Goal: Task Accomplishment & Management: Manage account settings

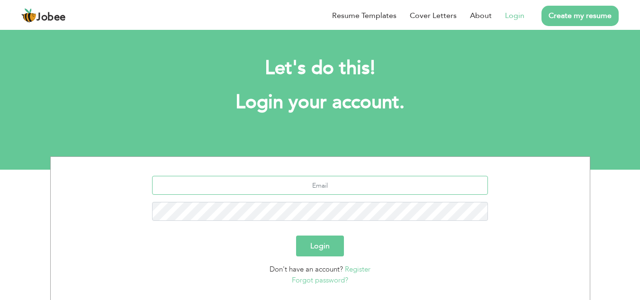
click at [339, 193] on input "text" at bounding box center [320, 185] width 336 height 19
type input "[EMAIL_ADDRESS][DOMAIN_NAME]"
click at [316, 240] on button "Login" at bounding box center [320, 245] width 48 height 21
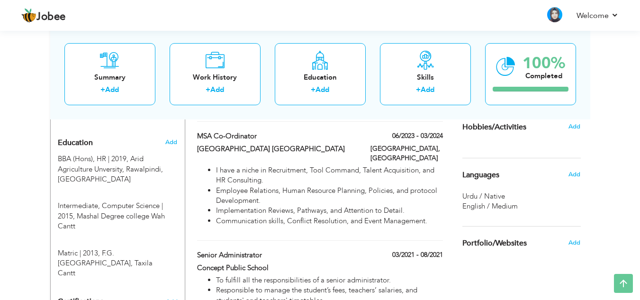
click at [523, 194] on div "Urdu / Native" at bounding box center [521, 196] width 118 height 10
click at [514, 202] on span "English / Medium" at bounding box center [489, 205] width 55 height 9
click at [490, 204] on span "English / Medium" at bounding box center [489, 205] width 55 height 9
click at [574, 175] on span "Add" at bounding box center [574, 174] width 12 height 9
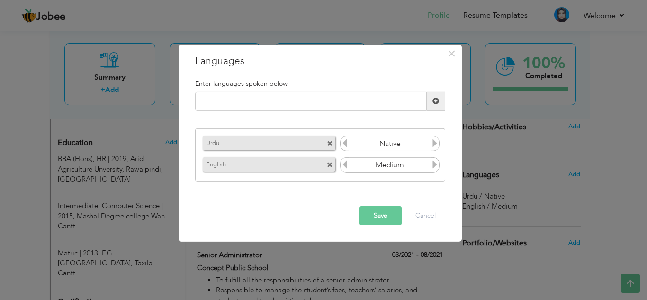
click at [404, 140] on input "Native" at bounding box center [390, 143] width 82 height 14
click at [342, 144] on icon at bounding box center [345, 143] width 9 height 9
click at [327, 143] on span at bounding box center [330, 144] width 6 height 6
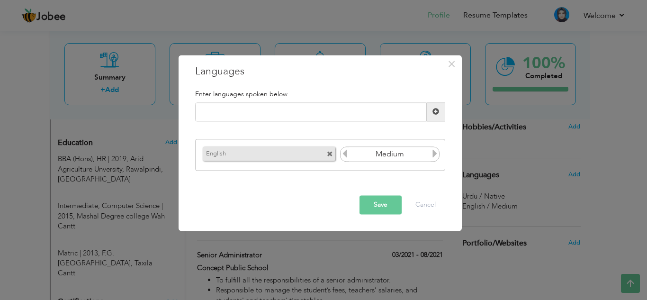
click at [330, 153] on span at bounding box center [330, 155] width 6 height 6
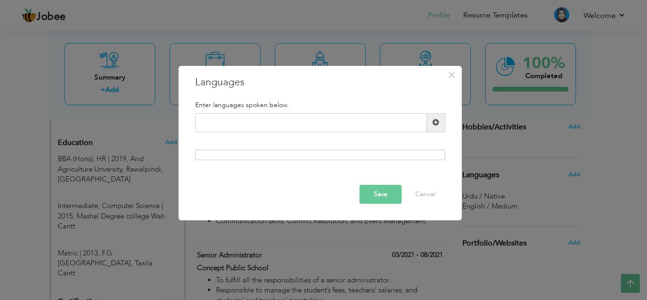
click at [386, 203] on button "Save" at bounding box center [380, 194] width 42 height 19
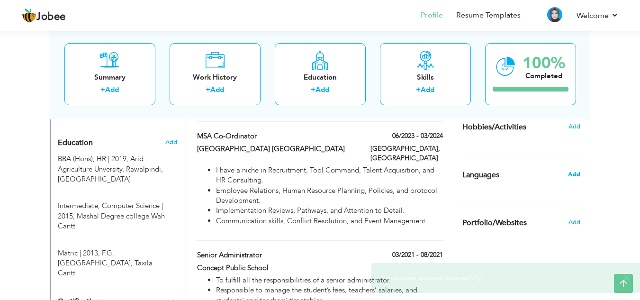
click at [576, 176] on span "Add" at bounding box center [574, 174] width 12 height 9
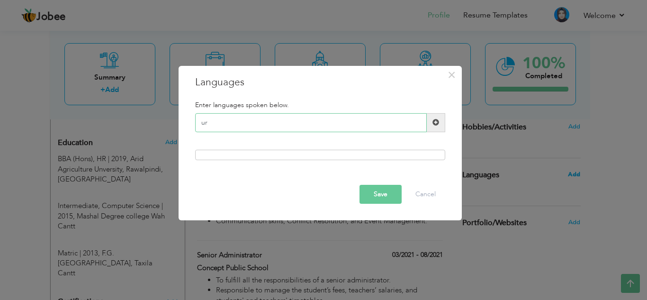
type input "u"
type input "Urdu"
click at [439, 129] on span at bounding box center [436, 122] width 18 height 19
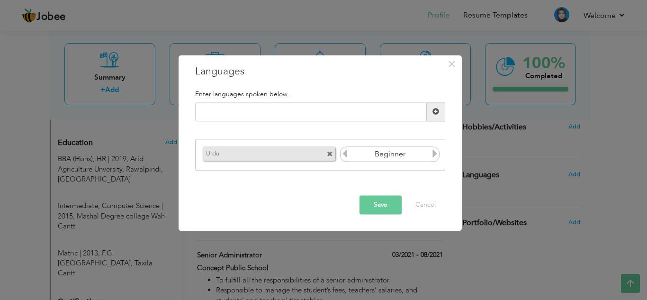
click at [433, 151] on icon at bounding box center [434, 154] width 9 height 9
click at [325, 116] on input "text" at bounding box center [311, 111] width 232 height 19
type input "English"
click at [433, 111] on span at bounding box center [435, 111] width 7 height 7
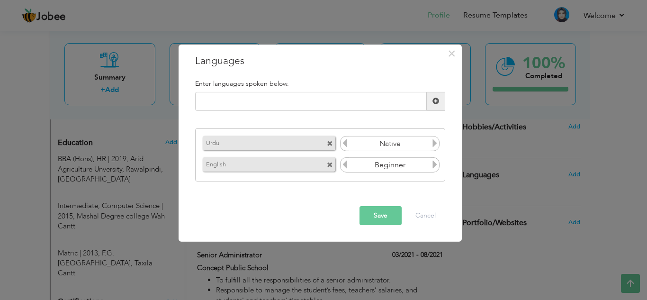
click at [436, 163] on icon at bounding box center [434, 164] width 9 height 9
click at [348, 165] on icon at bounding box center [345, 164] width 9 height 9
click at [382, 215] on button "Save" at bounding box center [380, 215] width 42 height 19
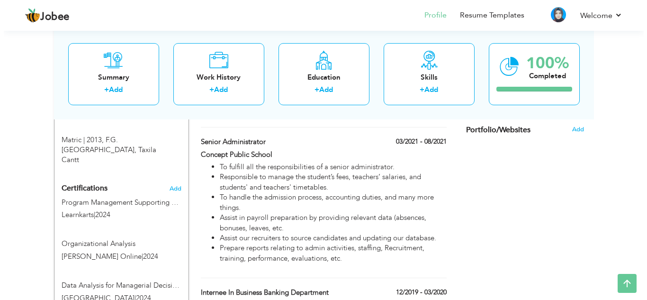
scroll to position [514, 0]
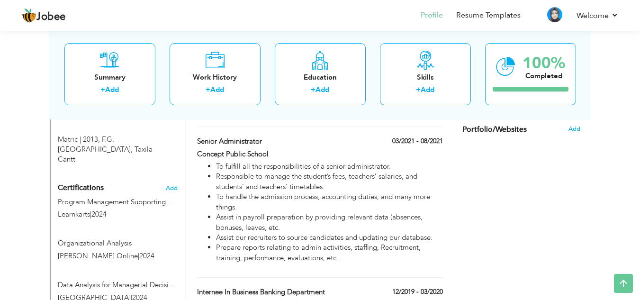
click at [382, 233] on li "Assist our recruiters to source candidates and updating our database." at bounding box center [329, 238] width 226 height 10
type input "Senior Administrator"
type input "Concept Public School"
type input "03/2021"
type input "08/2021"
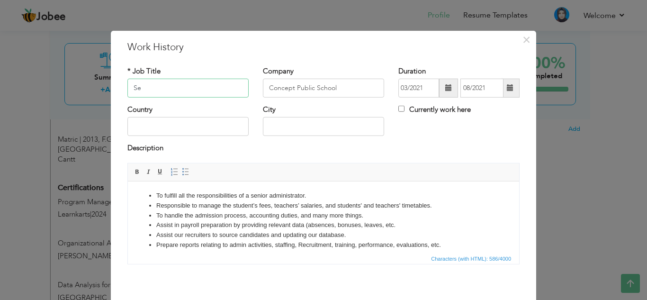
type input "S"
type input "HR Assistant"
click at [339, 90] on input "Concept Public School" at bounding box center [323, 88] width 121 height 19
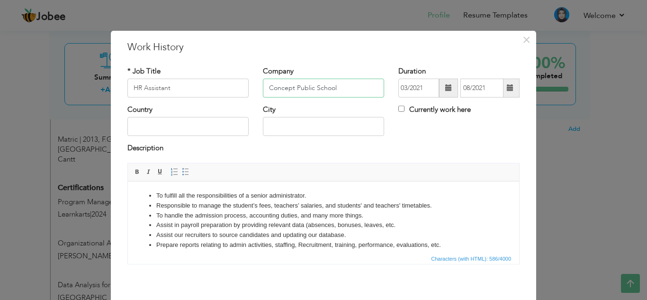
click at [301, 87] on input "Concept Public School" at bounding box center [323, 88] width 121 height 19
drag, startPoint x: 337, startPoint y: 85, endPoint x: 266, endPoint y: 91, distance: 70.9
click at [266, 91] on input "Concept Public School" at bounding box center [323, 88] width 121 height 19
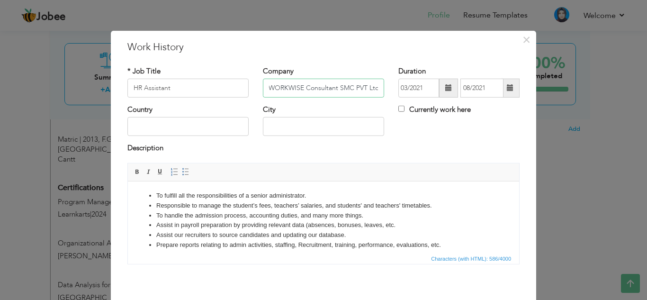
type input "WORKWISE Consultant SMC PVT Ltd"
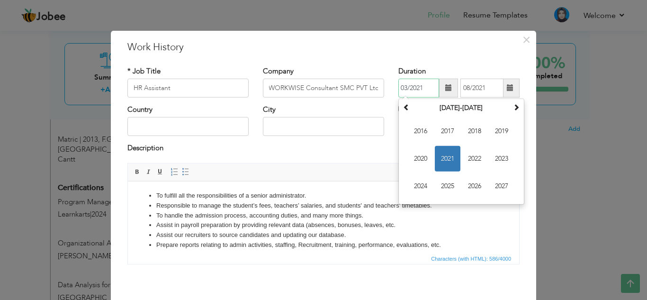
click at [398, 87] on input "03/2021" at bounding box center [418, 88] width 41 height 19
click at [425, 152] on span "2020" at bounding box center [421, 159] width 26 height 26
click at [468, 127] on span "Mar" at bounding box center [475, 131] width 26 height 26
type input "03/2020"
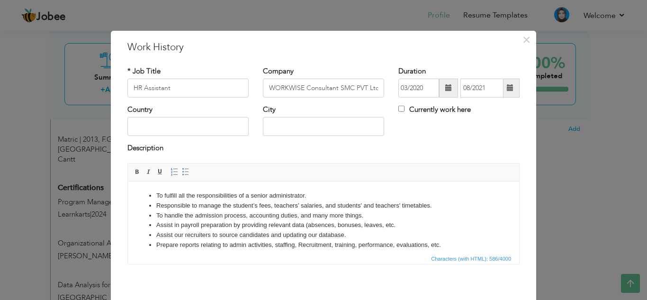
click at [507, 91] on span at bounding box center [510, 87] width 7 height 7
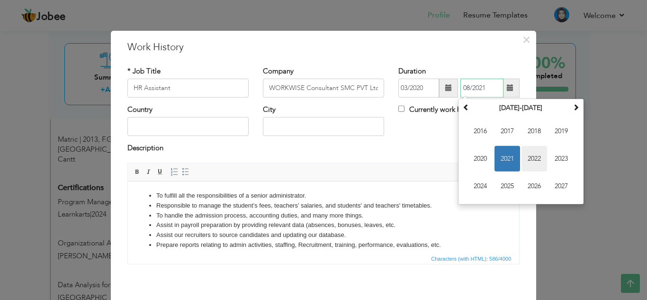
click at [527, 155] on span "2022" at bounding box center [534, 159] width 26 height 26
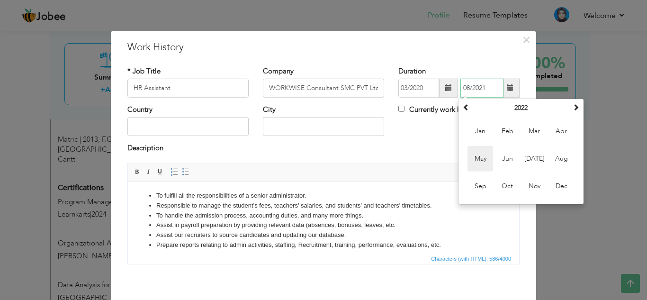
click at [474, 151] on span "May" at bounding box center [480, 159] width 26 height 26
type input "05/2022"
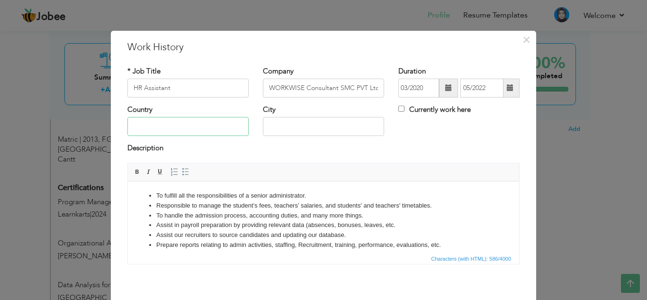
click at [191, 128] on input "text" at bounding box center [187, 126] width 121 height 19
click at [167, 135] on input "Pakistam" at bounding box center [187, 126] width 121 height 19
type input "Pakistan"
click at [288, 123] on input "text" at bounding box center [323, 126] width 121 height 19
type input "Rawalpindi"
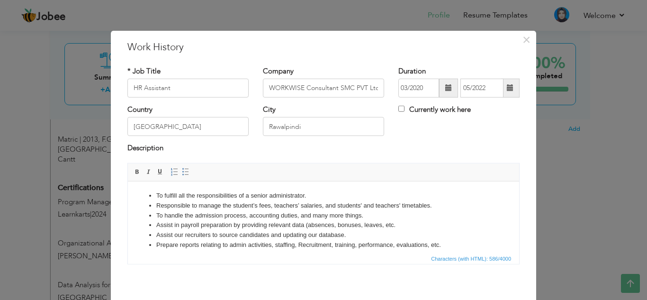
click at [312, 194] on li "To fulfill all the responsibilities of a senior administrator." at bounding box center [323, 195] width 334 height 10
drag, startPoint x: 156, startPoint y: 195, endPoint x: 308, endPoint y: 198, distance: 152.1
click at [308, 198] on li "To fulfill all the responsibilities of a senior administrator." at bounding box center [323, 195] width 334 height 10
click at [307, 192] on li "Assisting in the recruitment and selection process by sceduling" at bounding box center [323, 195] width 334 height 10
click at [338, 194] on li "Assisting in the recruitment and selection process by scheduling" at bounding box center [323, 195] width 334 height 10
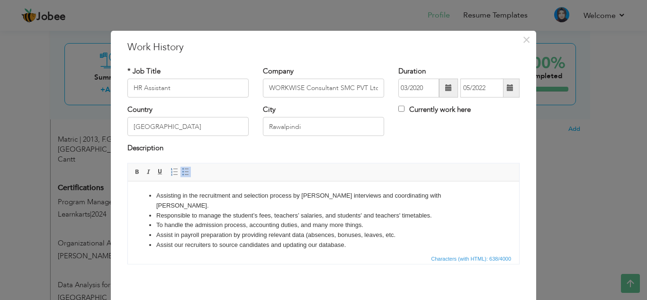
click at [439, 199] on li "Assisting in the recruitment and selection process by scheduling interviews and…" at bounding box center [323, 200] width 334 height 20
click at [438, 199] on li "Assisting in the recruitment and selection process by scheduling interviews and…" at bounding box center [323, 200] width 334 height 20
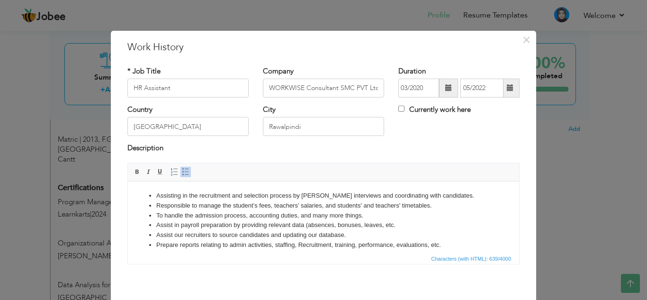
click at [441, 204] on li "Responsible to manage the student’s fees, teachers’ salaries, and students' and…" at bounding box center [323, 205] width 334 height 10
click at [433, 199] on li "Assisting in the recruitment and selection process by scheduling interviews and…" at bounding box center [323, 195] width 334 height 10
click at [432, 210] on li "To handle the admission process, accounting duties, and many more things." at bounding box center [323, 215] width 334 height 10
click at [440, 209] on li "Responsible to manage the student’s fees, teachers’ salaries, and students' and…" at bounding box center [323, 205] width 334 height 10
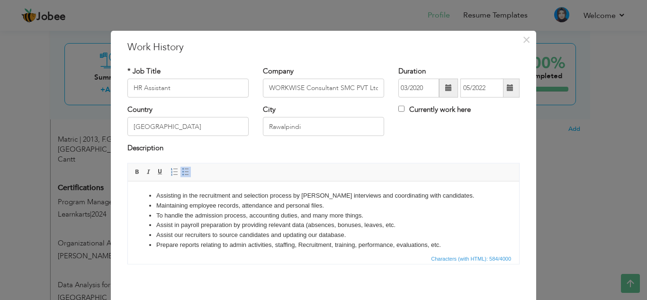
click at [370, 212] on li "To handle the admission process, accounting duties, and many more things." at bounding box center [323, 215] width 334 height 10
click at [404, 226] on li "Assist in payroll preparation by providing relevant data (absences, bonuses, le…" at bounding box center [323, 225] width 334 height 10
click at [352, 233] on li "Assist our recruiters to source candidates and updating our database." at bounding box center [323, 235] width 334 height 10
click at [451, 246] on li "Prepare reports relating to admin activities, staffing, Recruitment, training, …" at bounding box center [323, 245] width 334 height 10
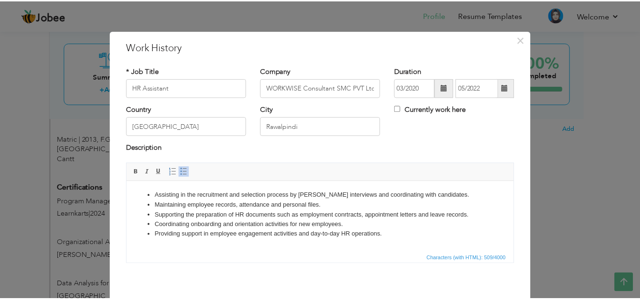
scroll to position [41, 0]
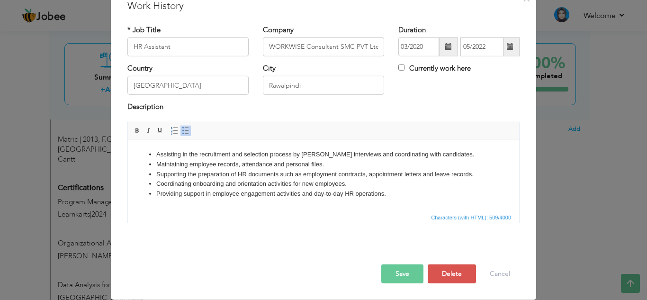
click at [392, 272] on button "Save" at bounding box center [402, 273] width 42 height 19
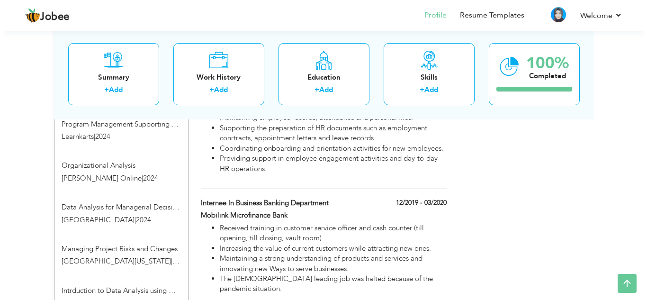
scroll to position [568, 0]
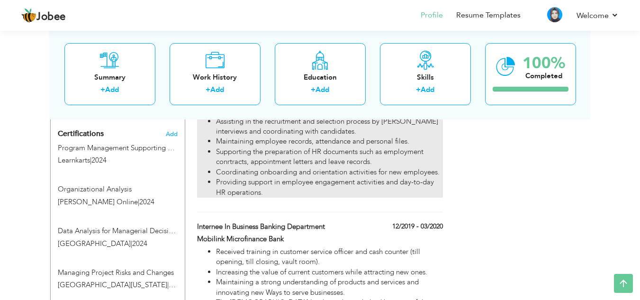
drag, startPoint x: 236, startPoint y: 150, endPoint x: 286, endPoint y: 135, distance: 51.8
click at [286, 135] on ul "Assisting in the recruitment and selection process by scheduling interviews and…" at bounding box center [319, 157] width 245 height 81
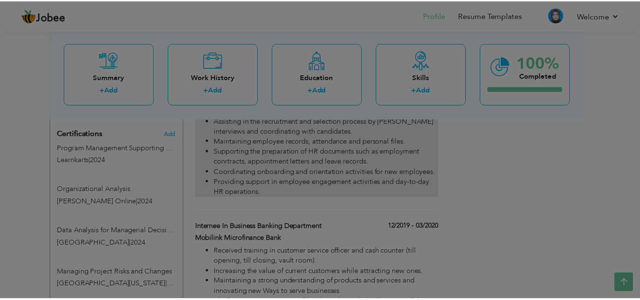
scroll to position [0, 0]
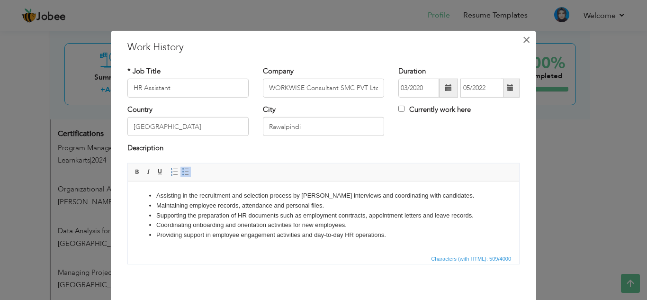
click at [522, 33] on span "×" at bounding box center [526, 39] width 8 height 17
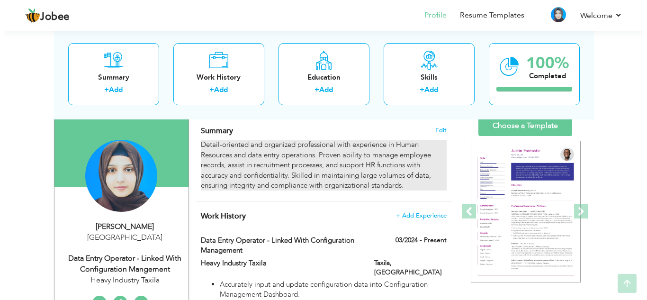
scroll to position [152, 0]
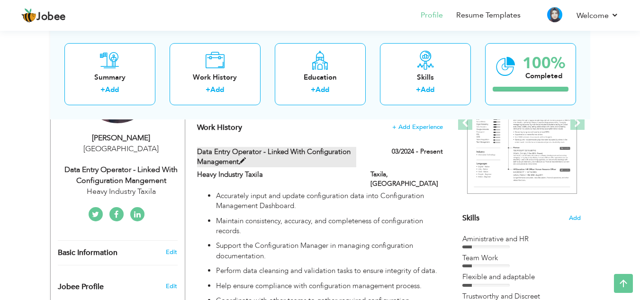
click at [236, 160] on label "Data Entry Operator - Linked with Configuration Management" at bounding box center [276, 157] width 159 height 20
type input "Data Entry Operator - Linked with Configuration Management"
type input "Heavy Industry Taxila"
type input "03/2024"
type input "Taxila"
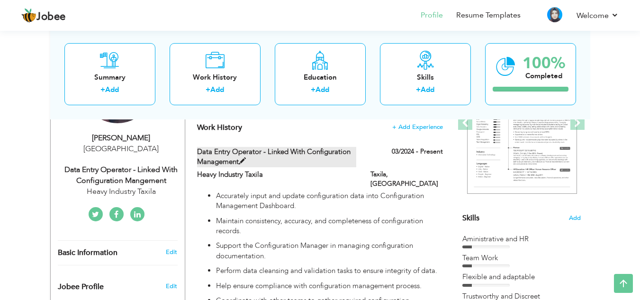
checkbox input "true"
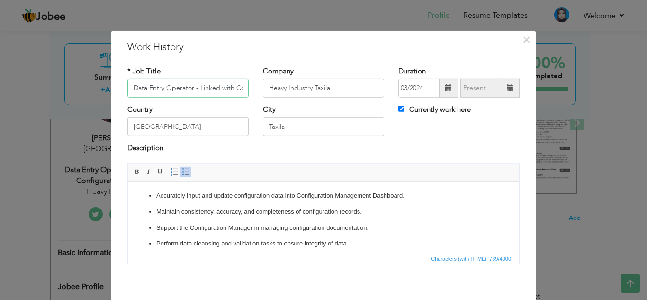
scroll to position [0, 73]
click at [238, 86] on input "Data Entry Operator - Linked with Configuration Management" at bounding box center [187, 88] width 121 height 19
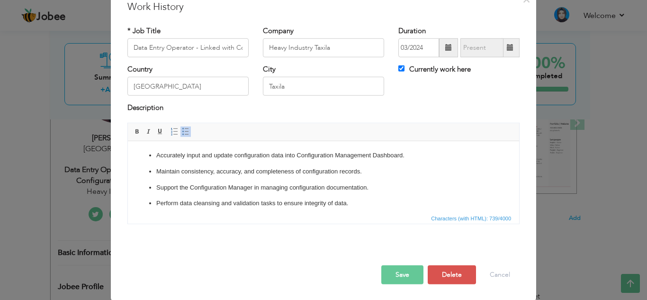
scroll to position [41, 0]
click at [217, 46] on input "Data Entry Operator - Linked with Configuration Manager" at bounding box center [187, 46] width 121 height 19
type input "Data Entry Operator - Linked with Configuration Manager"
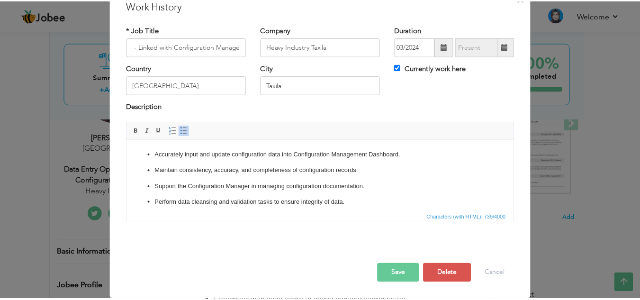
scroll to position [0, 0]
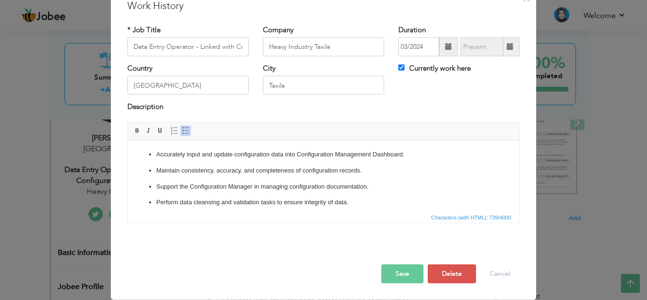
click at [395, 265] on button "Save" at bounding box center [402, 273] width 42 height 19
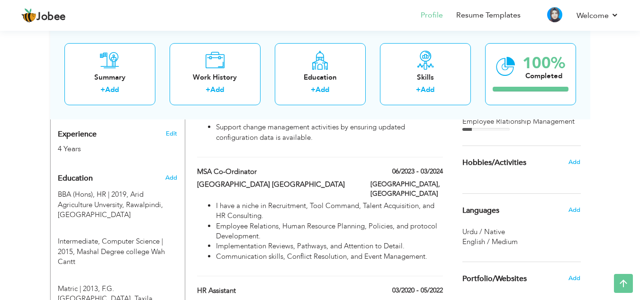
scroll to position [397, 0]
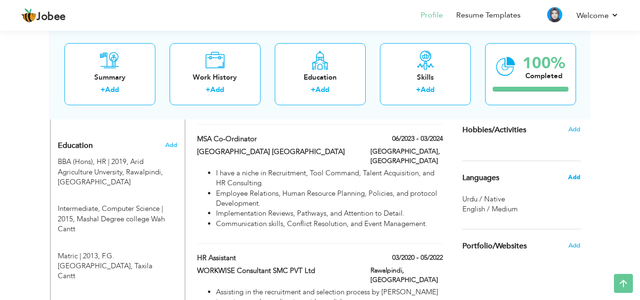
click at [572, 178] on span "Add" at bounding box center [574, 177] width 12 height 9
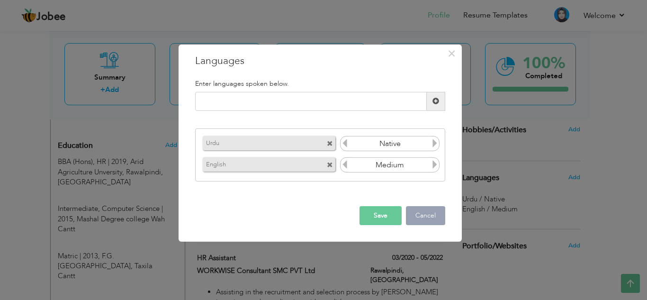
click at [434, 211] on button "Cancel" at bounding box center [425, 215] width 39 height 19
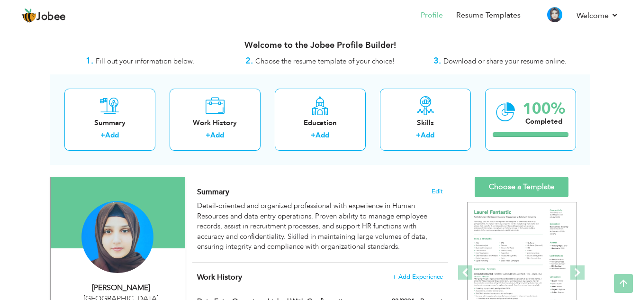
scroll to position [0, 0]
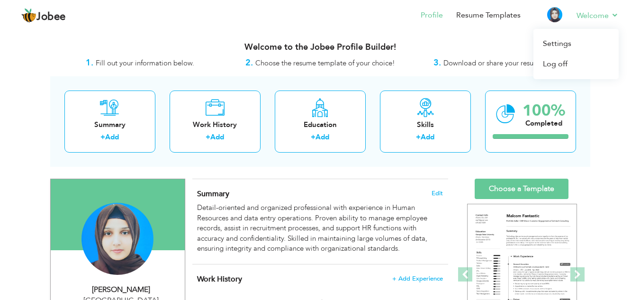
click at [577, 25] on li "Welcome Settings Log off" at bounding box center [590, 16] width 55 height 26
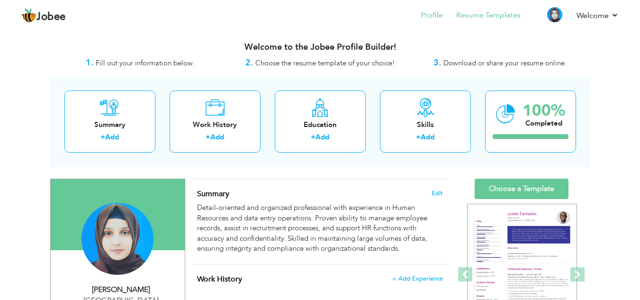
click at [507, 26] on li "Resume Templates" at bounding box center [482, 16] width 78 height 26
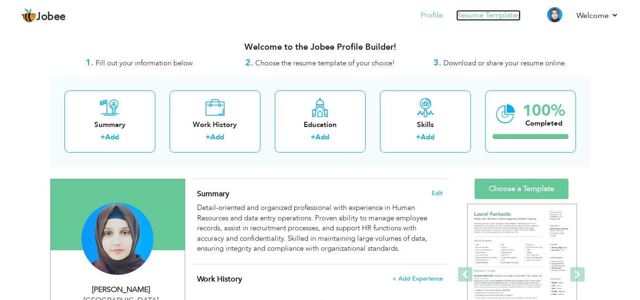
click at [483, 16] on link "Resume Templates" at bounding box center [488, 15] width 64 height 11
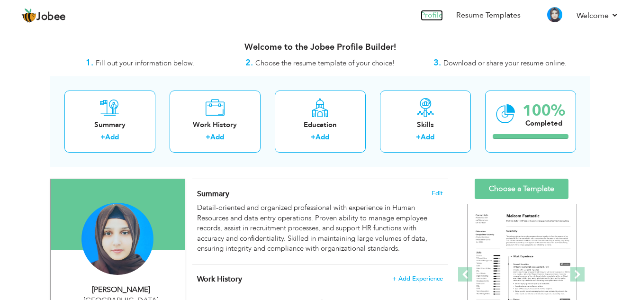
click at [428, 11] on link "Profile" at bounding box center [432, 15] width 22 height 11
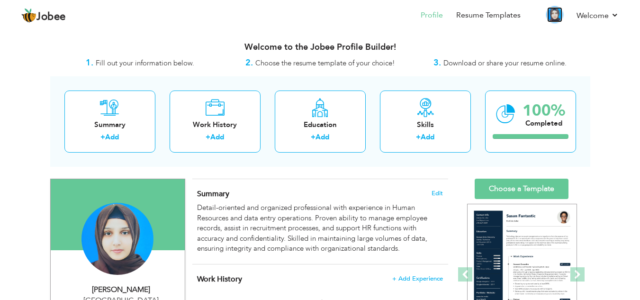
click at [557, 17] on img at bounding box center [554, 14] width 15 height 15
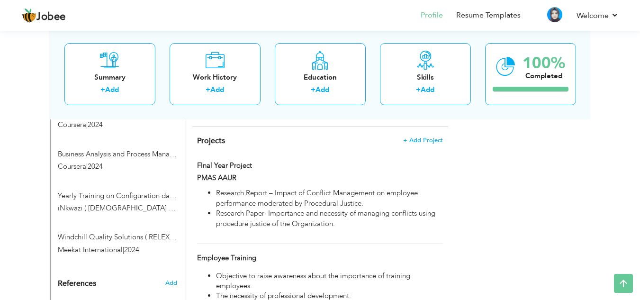
scroll to position [756, 0]
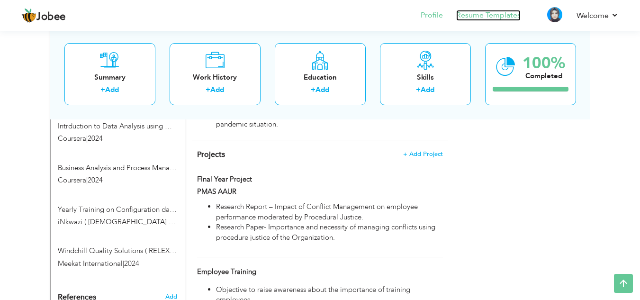
click at [492, 16] on link "Resume Templates" at bounding box center [488, 15] width 64 height 11
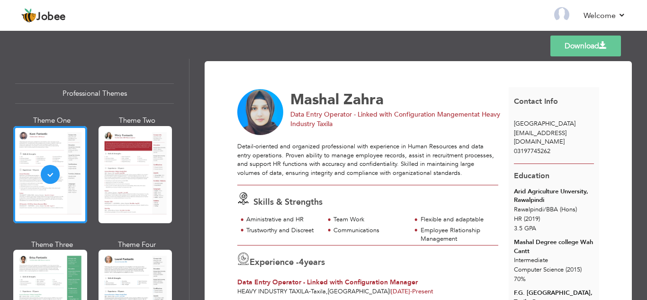
click at [560, 50] on link "Download" at bounding box center [585, 46] width 71 height 21
click at [432, 21] on li "Back to Profile" at bounding box center [418, 16] width 63 height 26
click at [434, 11] on link "Back to Profile" at bounding box center [425, 15] width 50 height 11
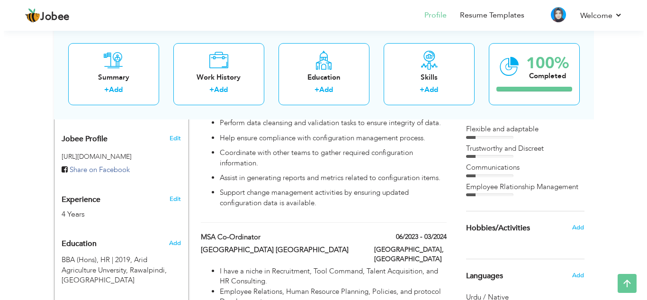
scroll to position [303, 0]
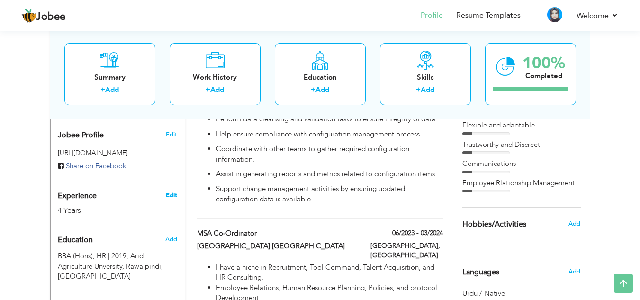
click at [173, 196] on link "Edit" at bounding box center [171, 195] width 11 height 9
type input "Mashal"
type input "Zahra"
type input "03197745262"
select select "number:166"
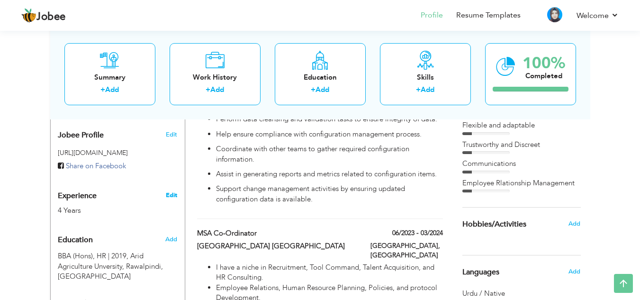
select select "number:6"
type input "Heavy Industry Taxila"
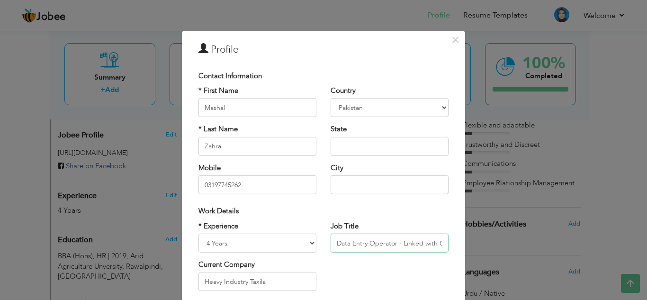
click at [412, 245] on input "Data Entry Operator - Linked with Configuration Mangement" at bounding box center [390, 242] width 118 height 19
type input "Data Entry Operator - Linked with Configuration Manager"
click at [243, 282] on input "Heavy Industry Taxila" at bounding box center [257, 281] width 118 height 19
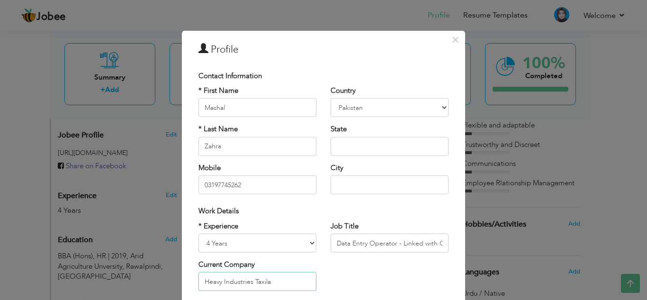
type input "Heavy Industries Taxila"
click at [307, 244] on select "Entry Level Less than 1 Year 1 Year 2 Years 3 Years 4 Years 5 Years 6 Years 7 Y…" at bounding box center [257, 242] width 118 height 19
click at [198, 233] on select "Entry Level Less than 1 Year 1 Year 2 Years 3 Years 4 Years 5 Years 6 Years 7 Y…" at bounding box center [257, 242] width 118 height 19
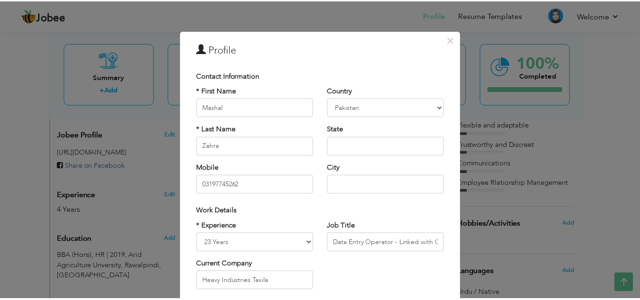
scroll to position [127, 0]
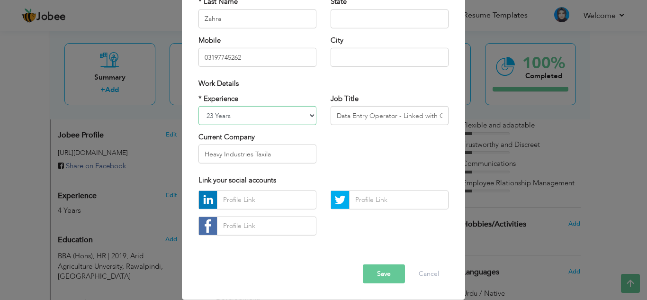
click at [304, 117] on select "Entry Level Less than 1 Year 1 Year 2 Years 3 Years 4 Years 5 Years 6 Years 7 Y…" at bounding box center [257, 115] width 118 height 19
select select "number:7"
click at [198, 106] on select "Entry Level Less than 1 Year 1 Year 2 Years 3 Years 4 Years 5 Years 6 Years 7 Y…" at bounding box center [257, 115] width 118 height 19
click at [375, 274] on button "Save" at bounding box center [384, 273] width 42 height 19
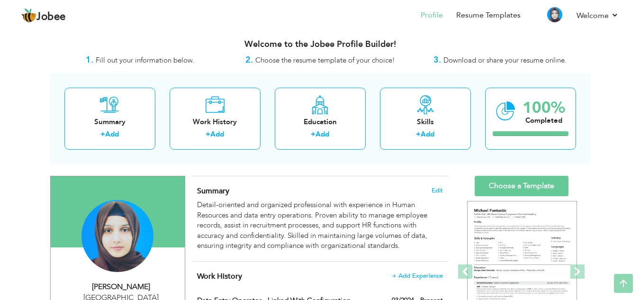
scroll to position [0, 0]
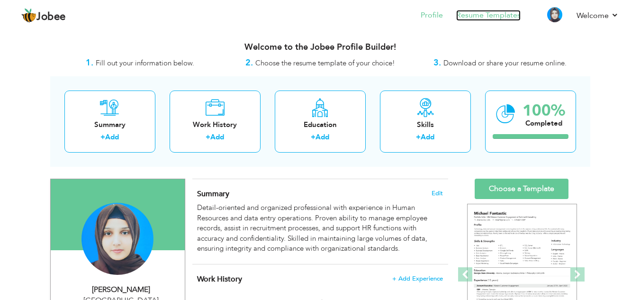
click at [500, 14] on link "Resume Templates" at bounding box center [488, 15] width 64 height 11
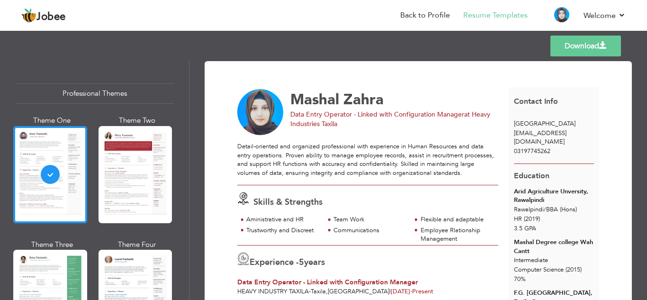
click at [597, 46] on link "Download" at bounding box center [585, 46] width 71 height 21
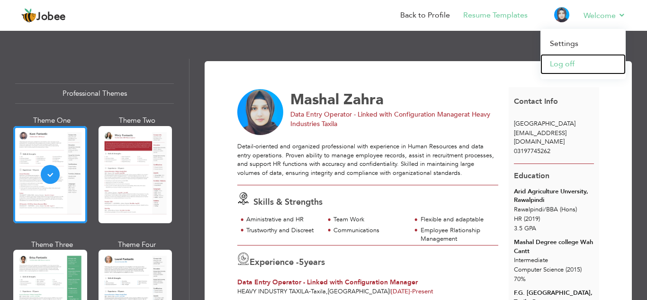
click at [566, 65] on link "Log off" at bounding box center [582, 64] width 85 height 20
